Goal: Task Accomplishment & Management: Use online tool/utility

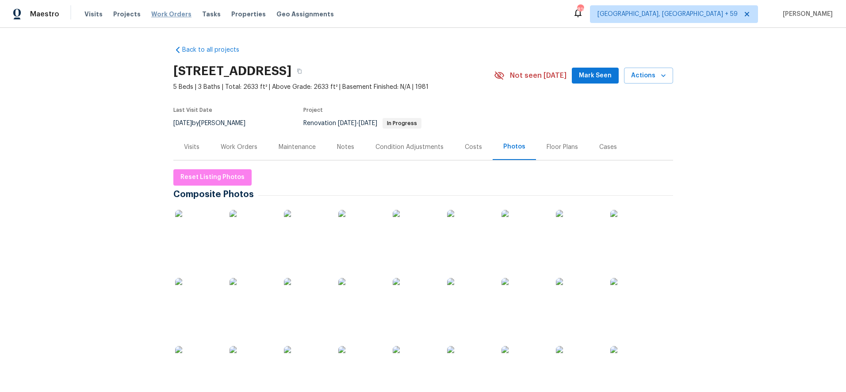
click at [162, 13] on span "Work Orders" at bounding box center [171, 14] width 40 height 9
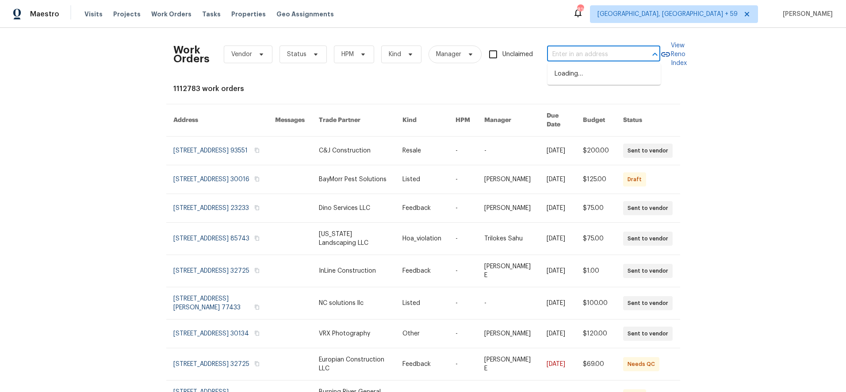
click at [575, 55] on input "text" at bounding box center [591, 55] width 88 height 14
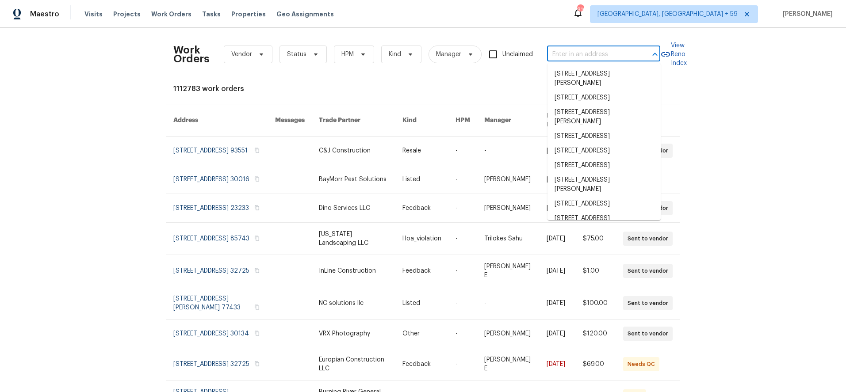
paste input "SP sides a connector - lowest price active in the area. ELA also calls out bein…"
type input "SP sides a connector - lowest price active in the area. ELA also calls out bein…"
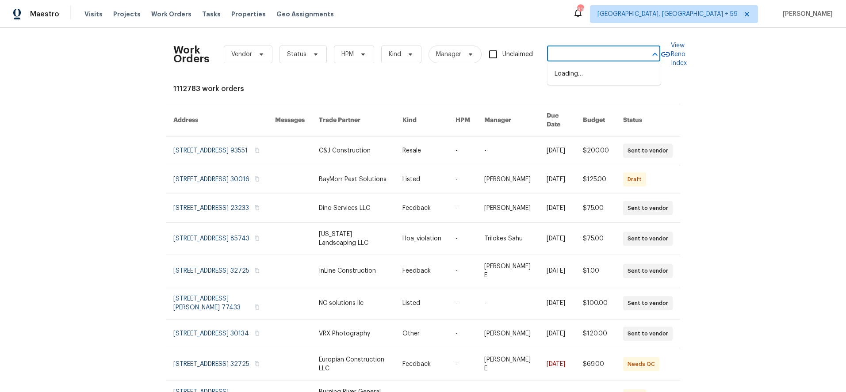
click at [614, 49] on input "SP sides a connector - lowest price active in the area. ELA also calls out bein…" at bounding box center [591, 55] width 88 height 14
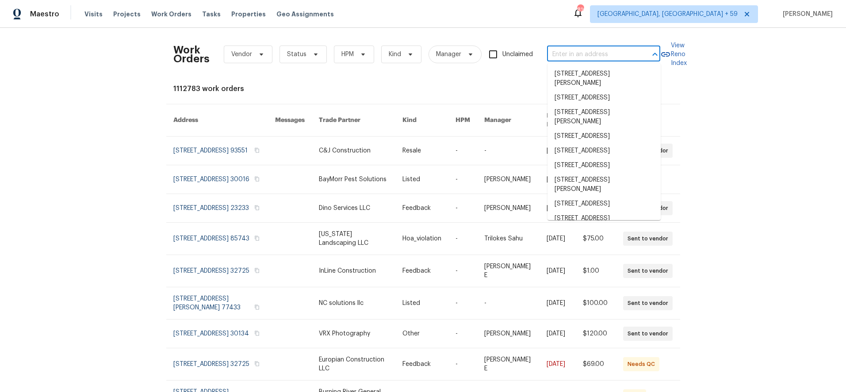
scroll to position [0, 0]
click at [584, 55] on input "text" at bounding box center [591, 55] width 88 height 14
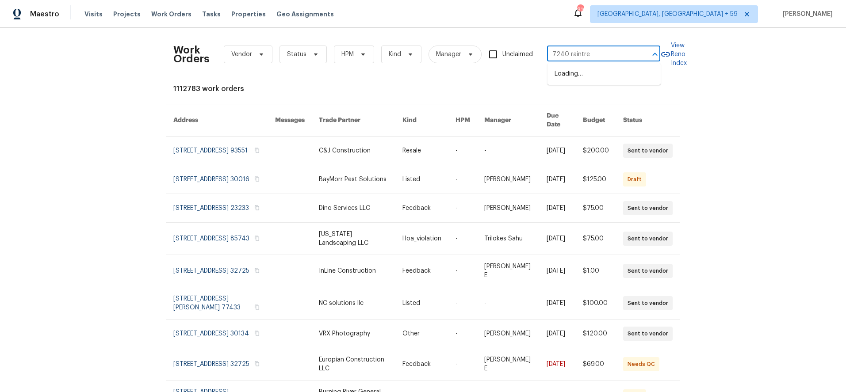
type input "7240 raintree"
click at [581, 77] on li "[STREET_ADDRESS]" at bounding box center [604, 74] width 113 height 15
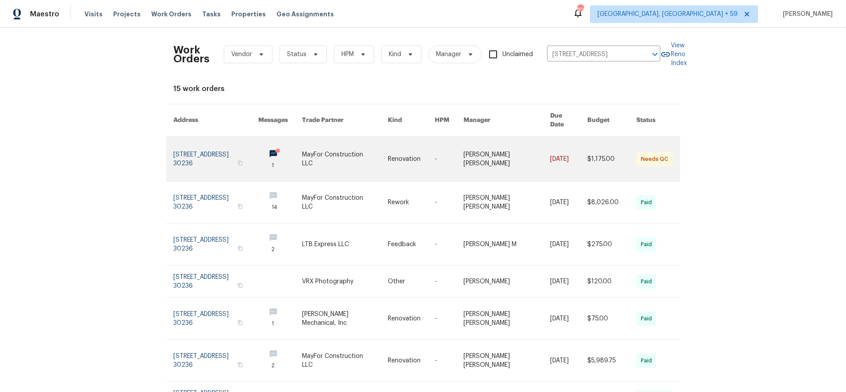
click at [238, 158] on link at bounding box center [215, 159] width 85 height 45
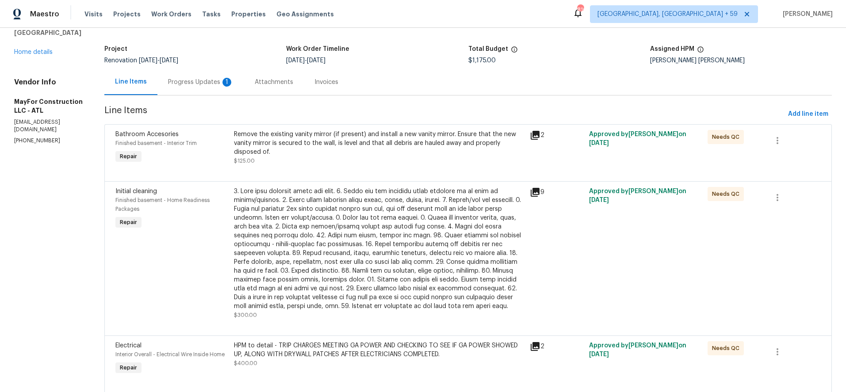
scroll to position [47, 0]
click at [45, 52] on link "Home details" at bounding box center [33, 51] width 38 height 6
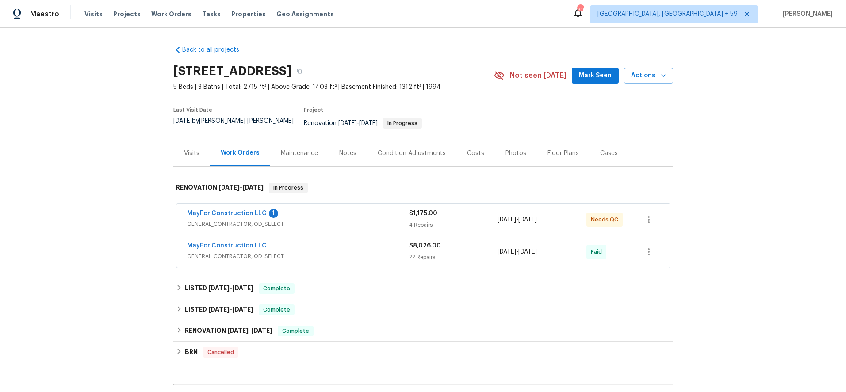
click at [354, 243] on div "MayFor Construction LLC" at bounding box center [298, 247] width 222 height 11
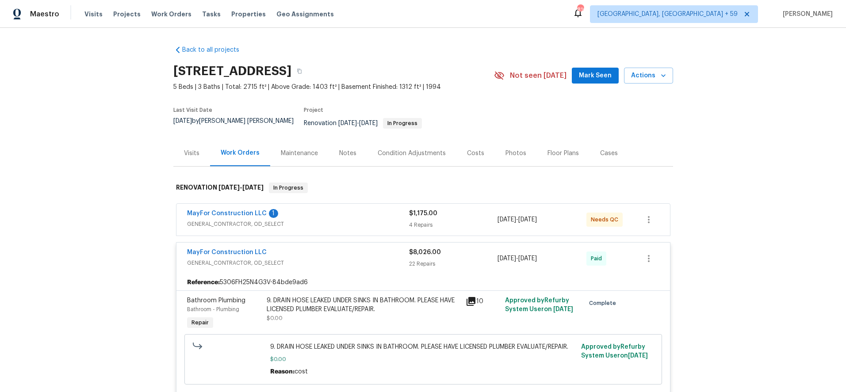
click at [351, 204] on div "MayFor Construction LLC 1 GENERAL_CONTRACTOR, OD_SELECT $1,175.00 4 Repairs [DA…" at bounding box center [424, 220] width 494 height 32
click at [350, 209] on div "MayFor Construction LLC 1" at bounding box center [298, 214] width 222 height 11
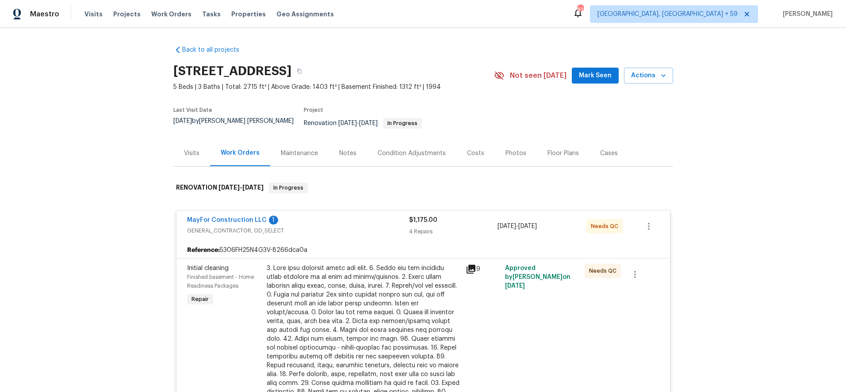
click at [153, 11] on span "Work Orders" at bounding box center [171, 14] width 40 height 9
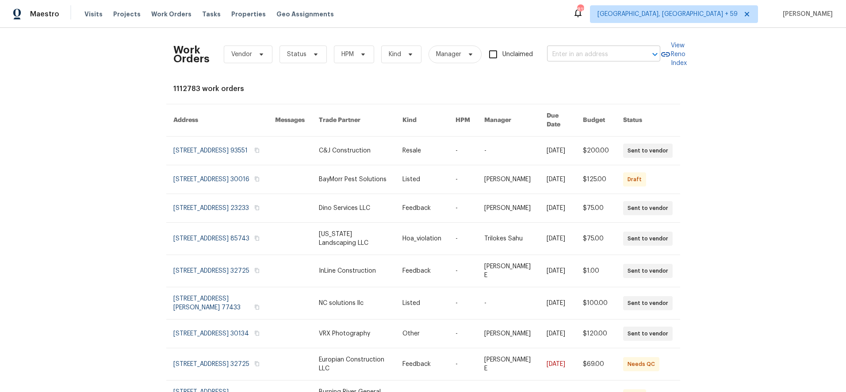
click at [569, 59] on input "text" at bounding box center [591, 55] width 88 height 14
type input "419 [GEOGRAPHIC_DATA]"
click at [574, 76] on li "[STREET_ADDRESS]" at bounding box center [604, 74] width 113 height 15
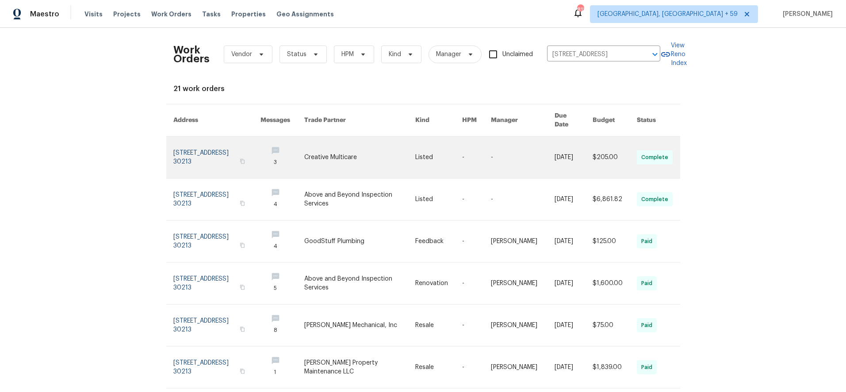
click at [201, 142] on link at bounding box center [216, 158] width 87 height 42
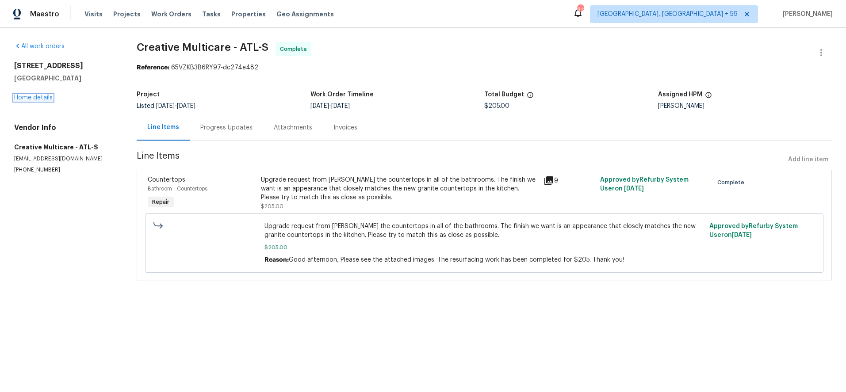
click at [23, 97] on link "Home details" at bounding box center [33, 98] width 38 height 6
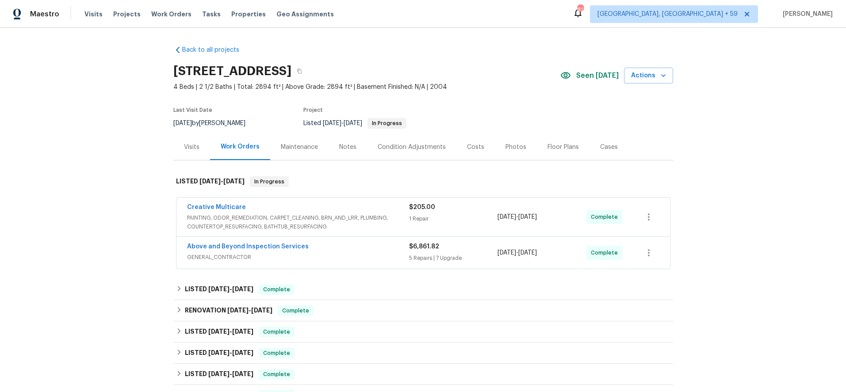
click at [346, 204] on div "Creative Multicare" at bounding box center [298, 208] width 222 height 11
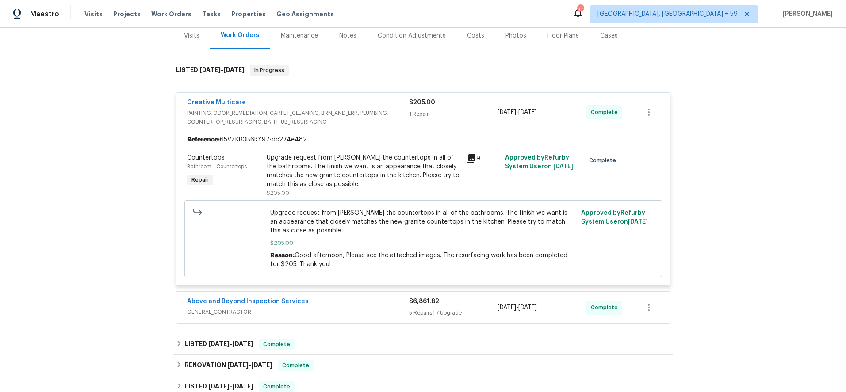
scroll to position [114, 0]
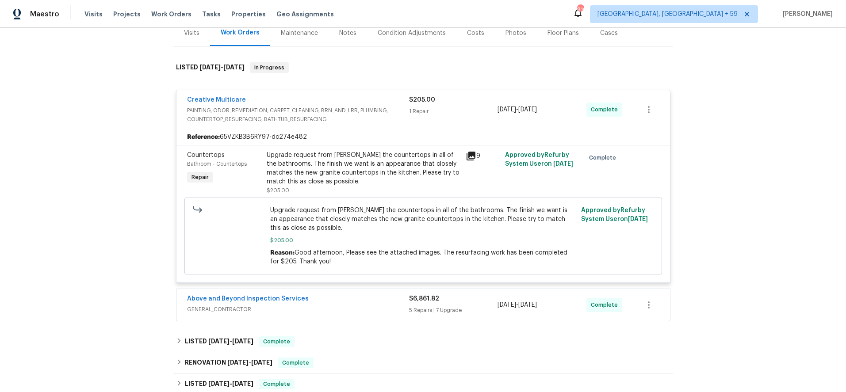
click at [472, 154] on icon at bounding box center [471, 156] width 9 height 9
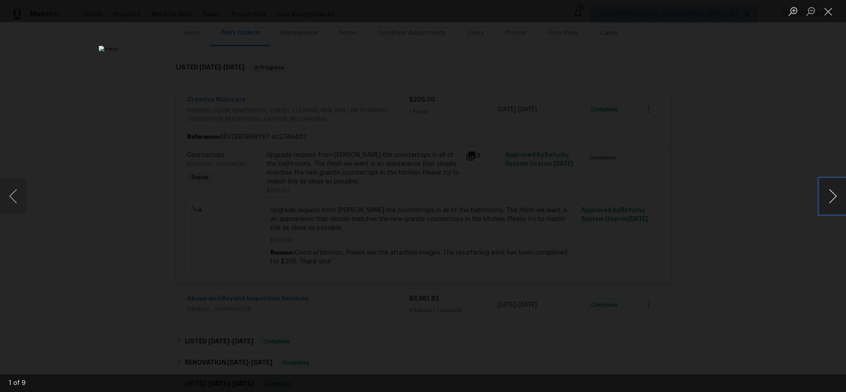
click at [838, 202] on button "Next image" at bounding box center [833, 196] width 27 height 35
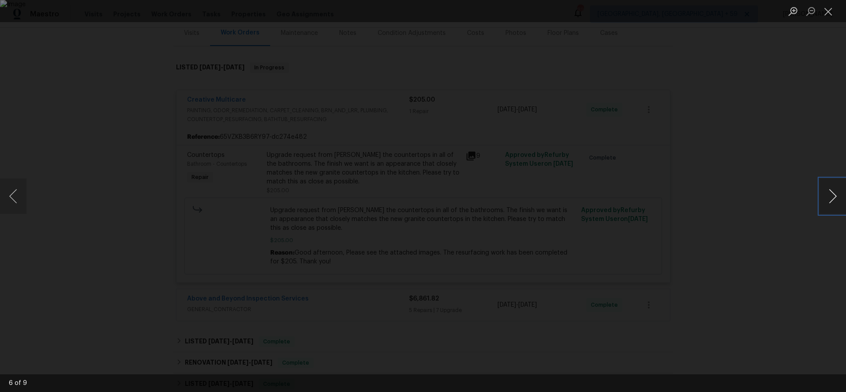
click at [838, 202] on button "Next image" at bounding box center [833, 196] width 27 height 35
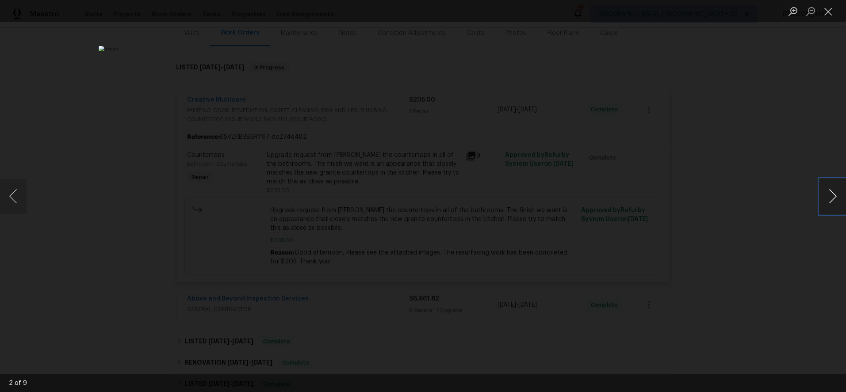
click at [838, 202] on button "Next image" at bounding box center [833, 196] width 27 height 35
click at [834, 12] on button "Close lightbox" at bounding box center [829, 11] width 18 height 15
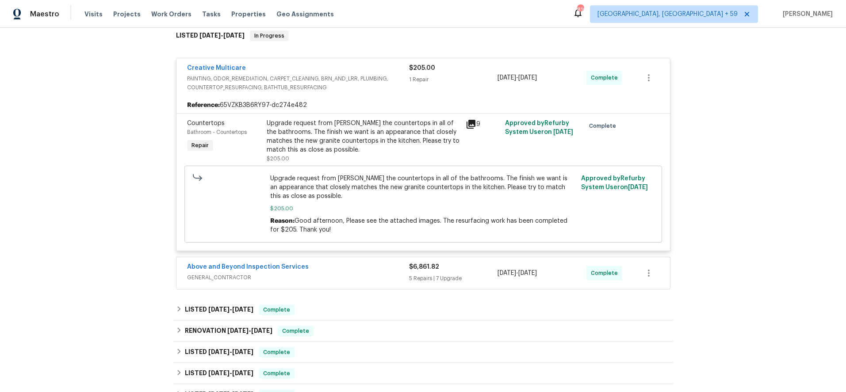
scroll to position [146, 0]
click at [353, 270] on div "Above and Beyond Inspection Services" at bounding box center [298, 267] width 222 height 11
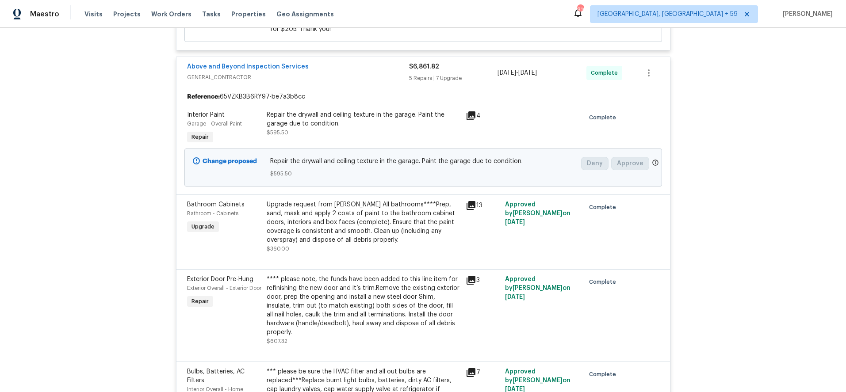
scroll to position [356, 0]
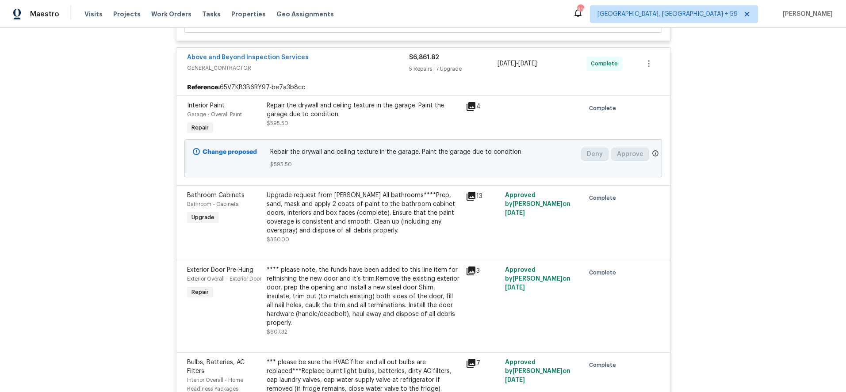
click at [474, 198] on icon at bounding box center [471, 196] width 11 height 11
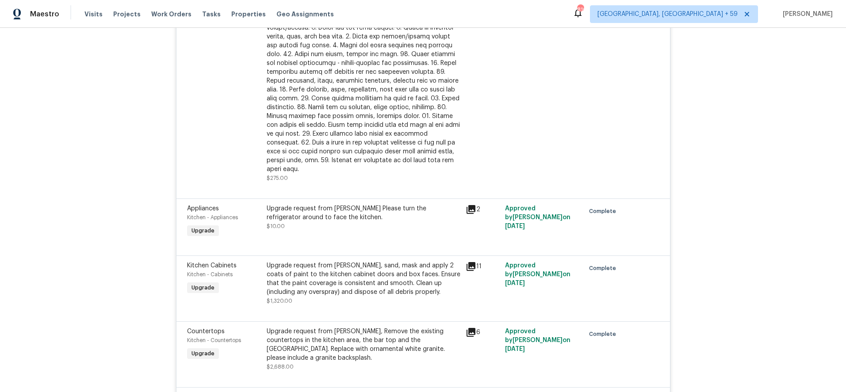
scroll to position [811, 0]
click at [473, 204] on icon at bounding box center [471, 209] width 11 height 11
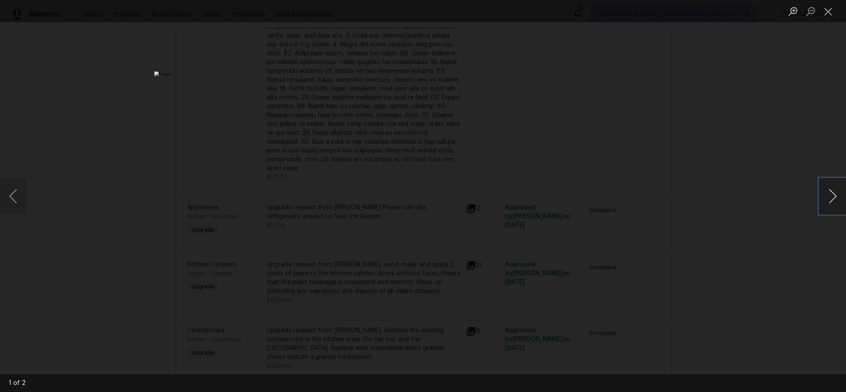
click at [834, 199] on button "Next image" at bounding box center [833, 196] width 27 height 35
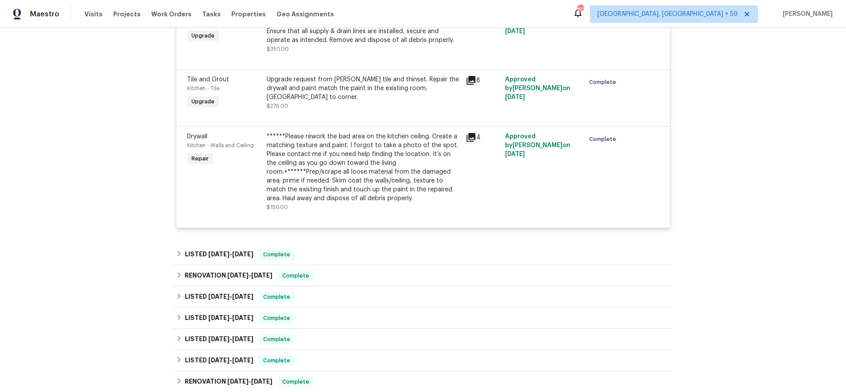
scroll to position [1254, 0]
